Goal: Answer question/provide support: Share knowledge or assist other users

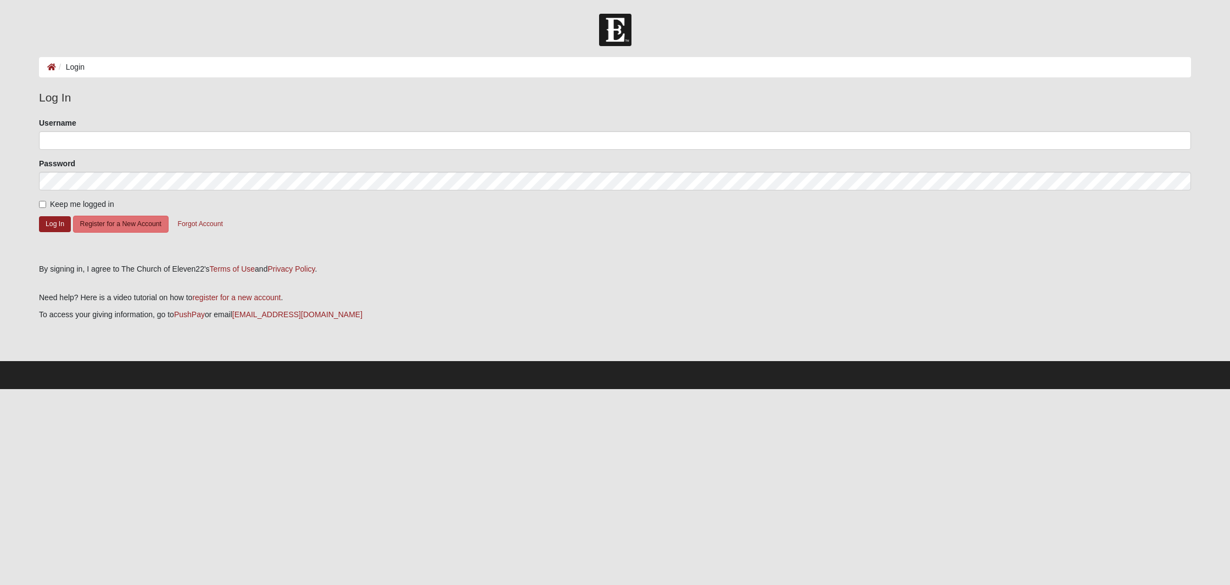
click at [98, 141] on input "Username" at bounding box center [615, 140] width 1152 height 19
click at [60, 141] on input "Username" at bounding box center [615, 140] width 1152 height 19
type input "MikeGruber"
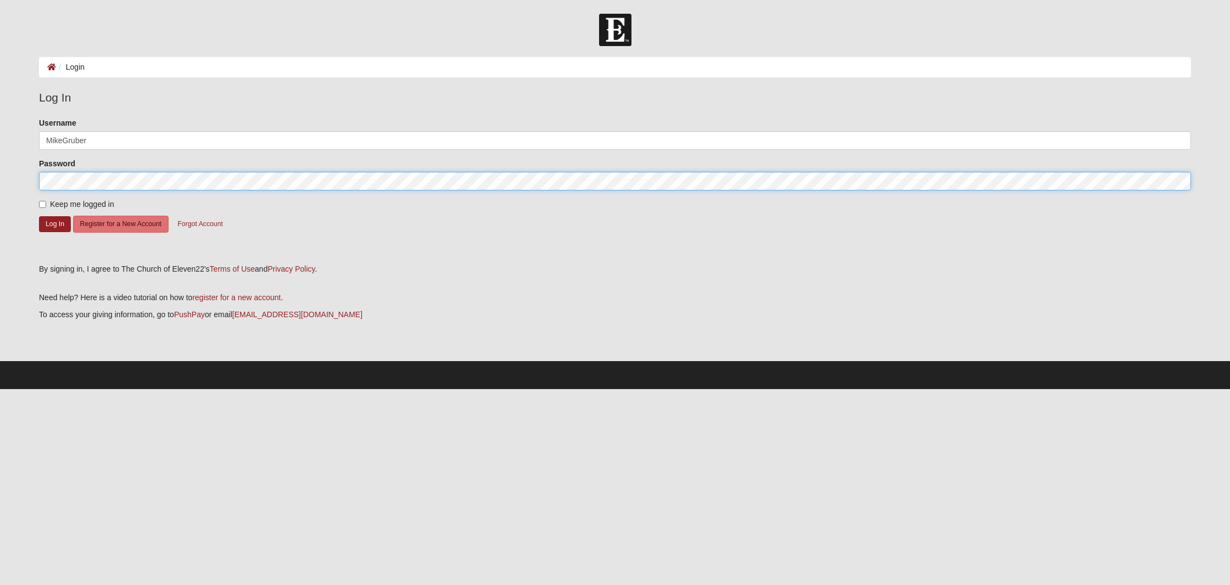
click at [55, 223] on button "Log In" at bounding box center [55, 224] width 32 height 16
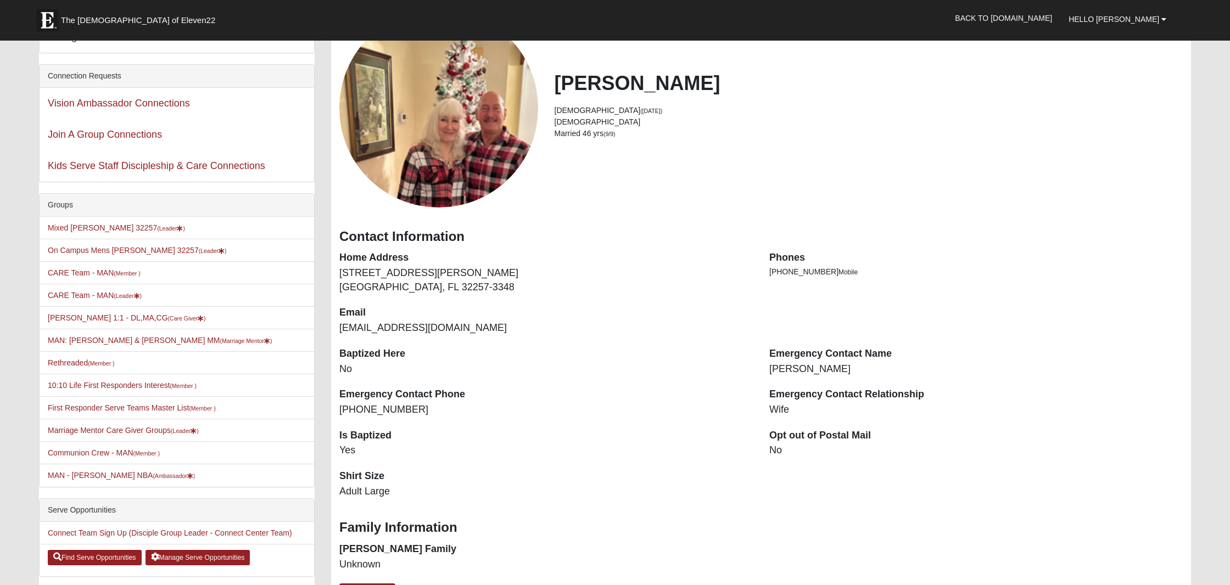
scroll to position [94, 0]
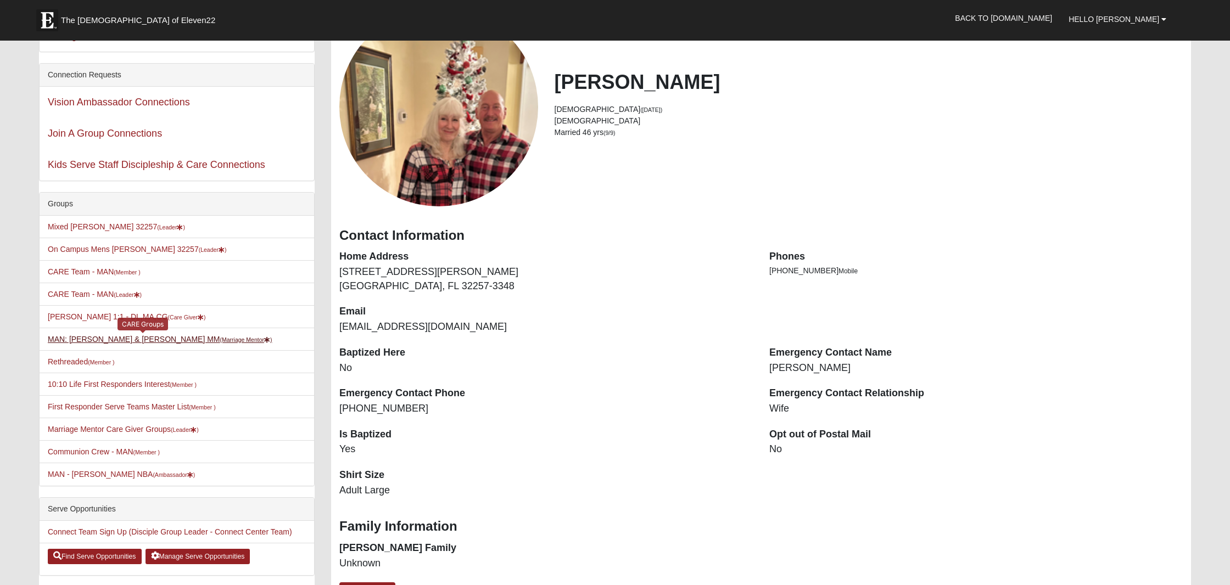
click at [221, 341] on small "(Marriage Mentor )" at bounding box center [246, 340] width 52 height 7
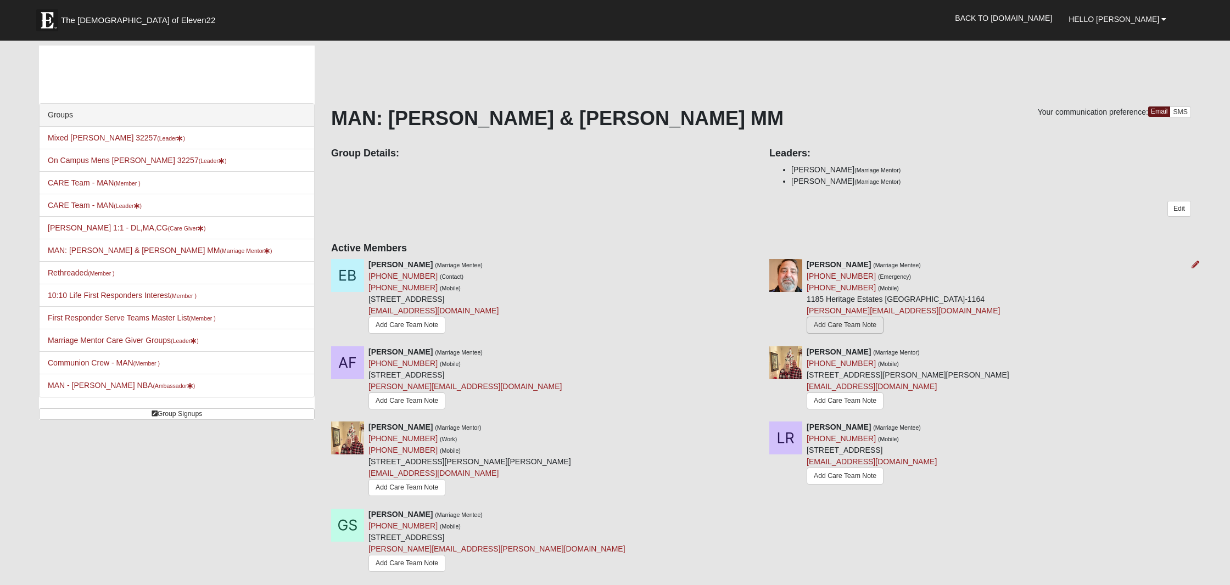
click at [840, 326] on link "Add Care Team Note" at bounding box center [844, 325] width 77 height 17
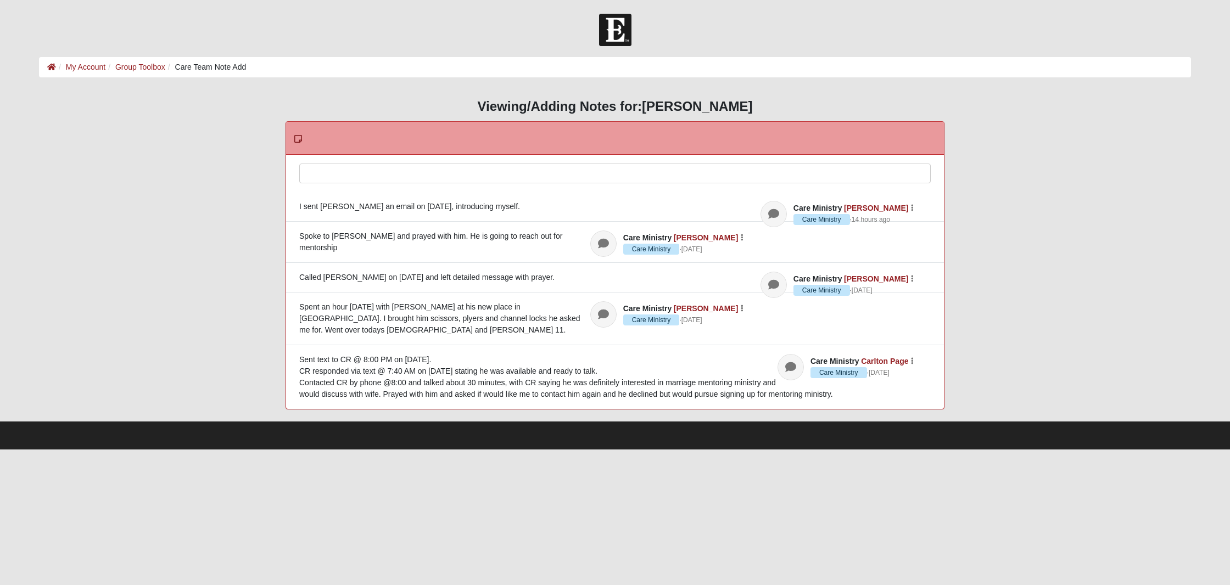
click at [332, 172] on div at bounding box center [615, 188] width 630 height 48
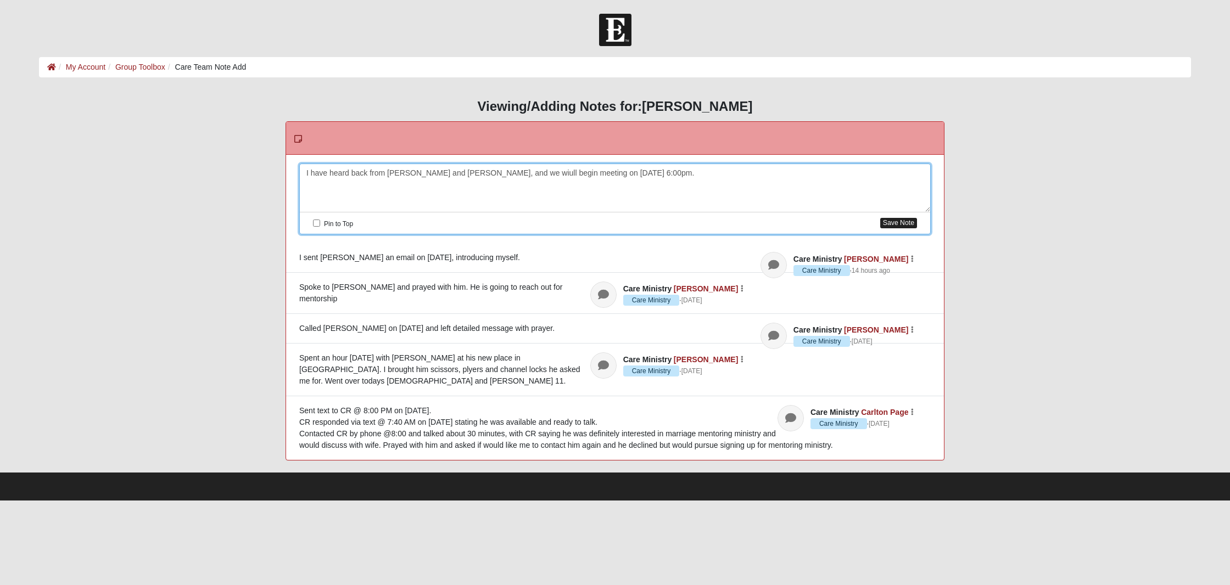
click at [892, 222] on button "Save Note" at bounding box center [898, 223] width 37 height 10
